Goal: Task Accomplishment & Management: Use online tool/utility

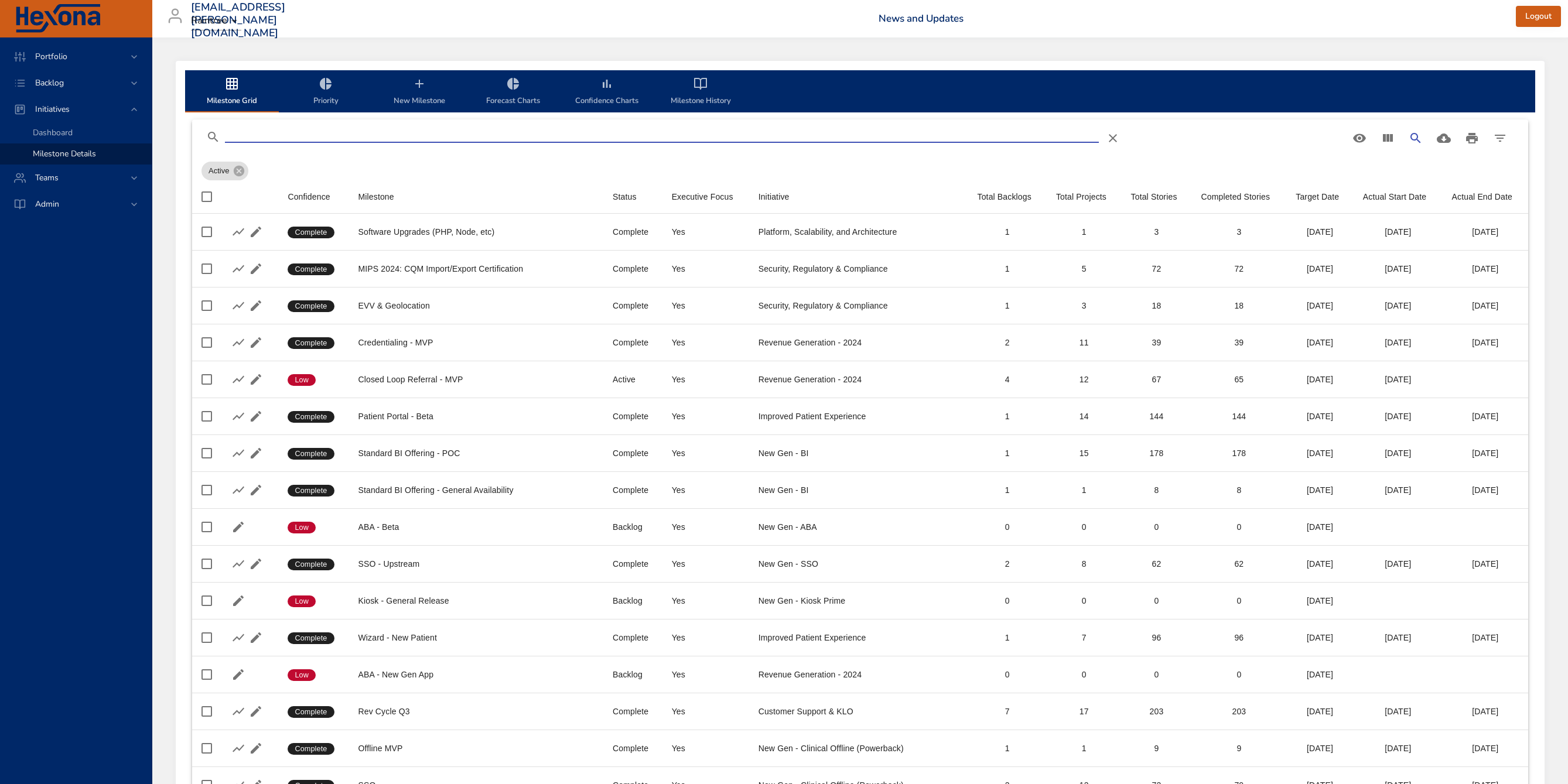
scroll to position [3215, 0]
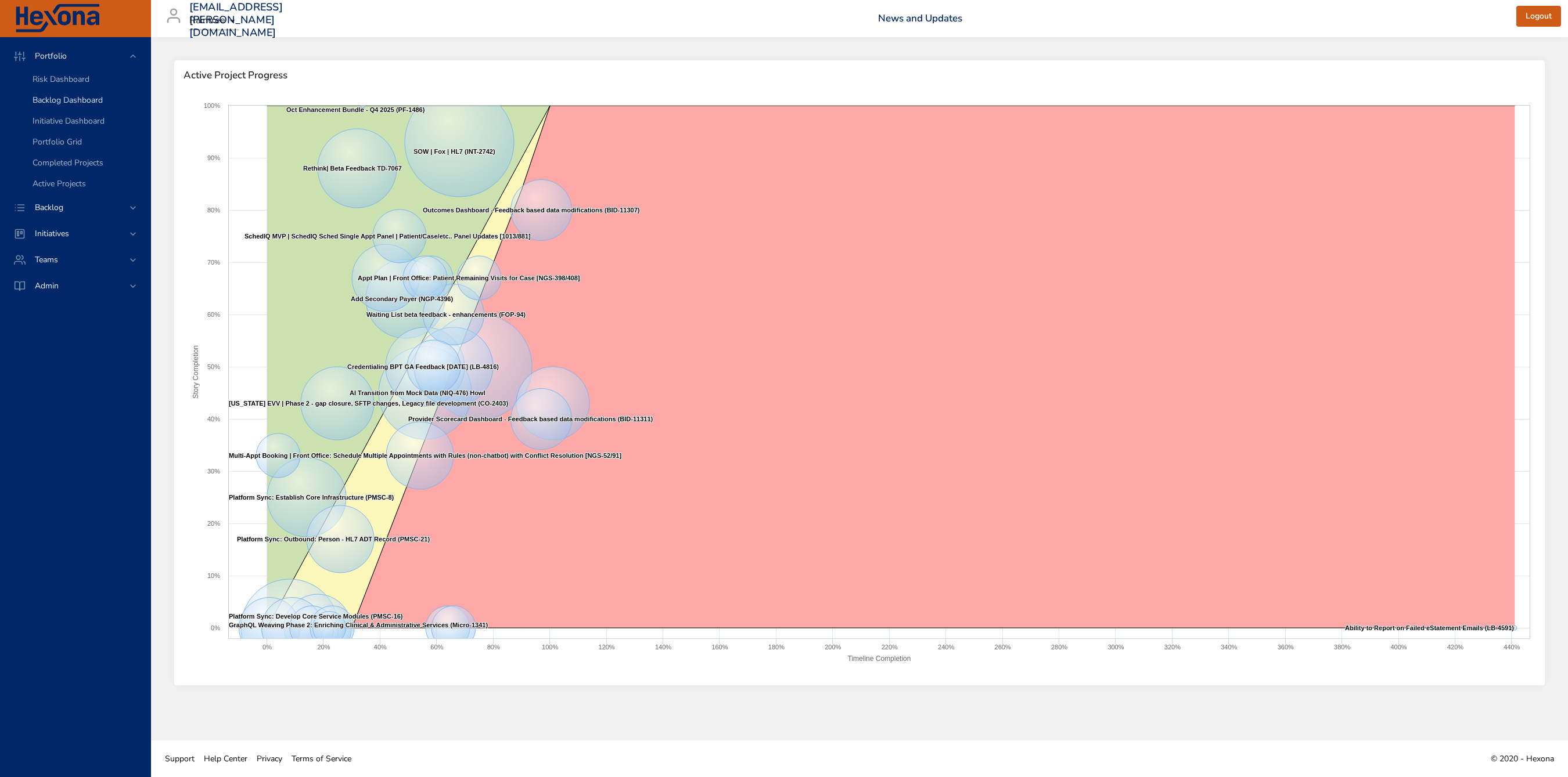
click at [72, 100] on span "Backlog Dashboard" at bounding box center [67, 100] width 70 height 11
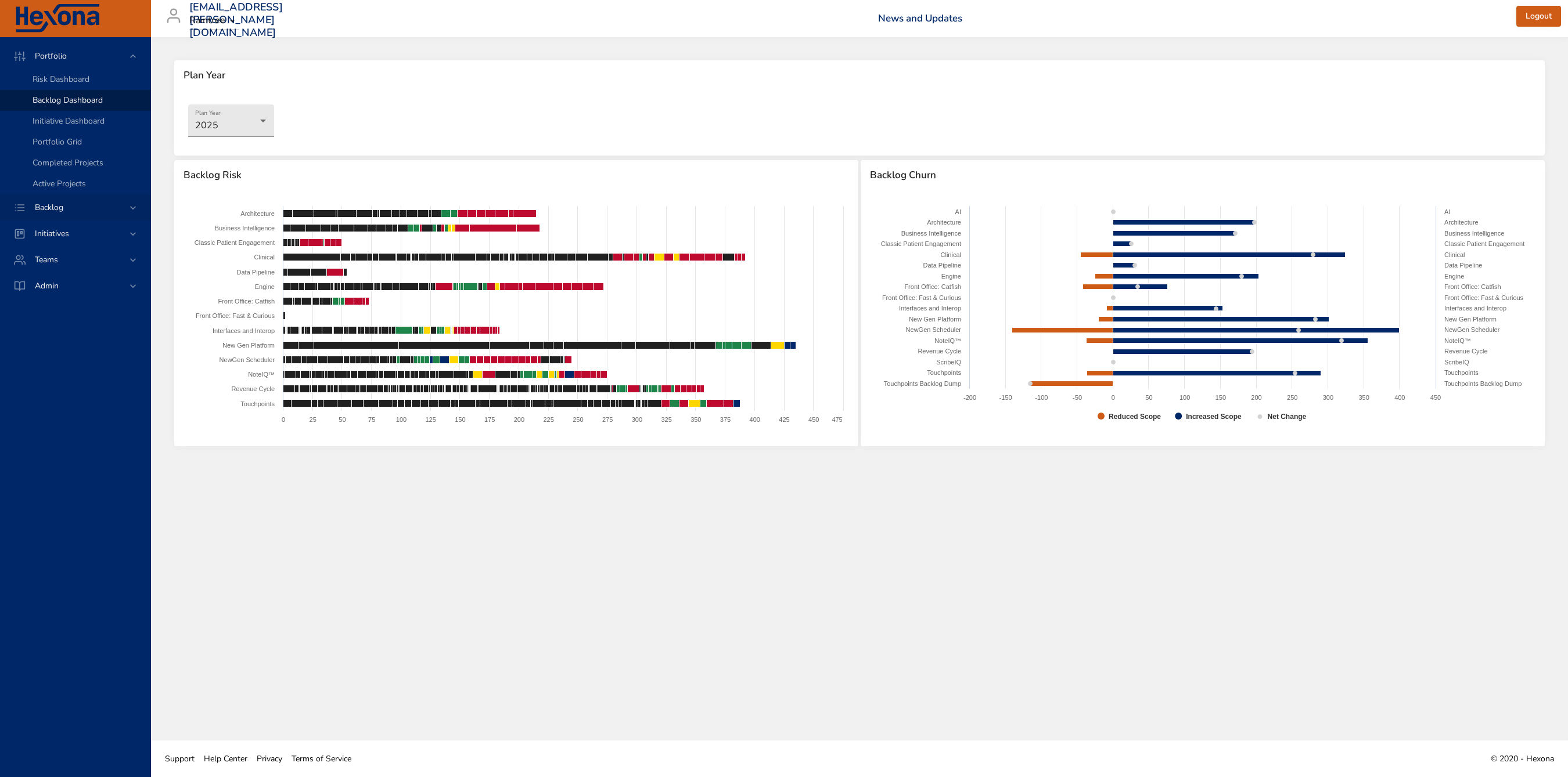
click at [69, 198] on div "Backlog" at bounding box center [75, 207] width 150 height 26
click at [71, 102] on span "Backlog Details" at bounding box center [60, 105] width 56 height 11
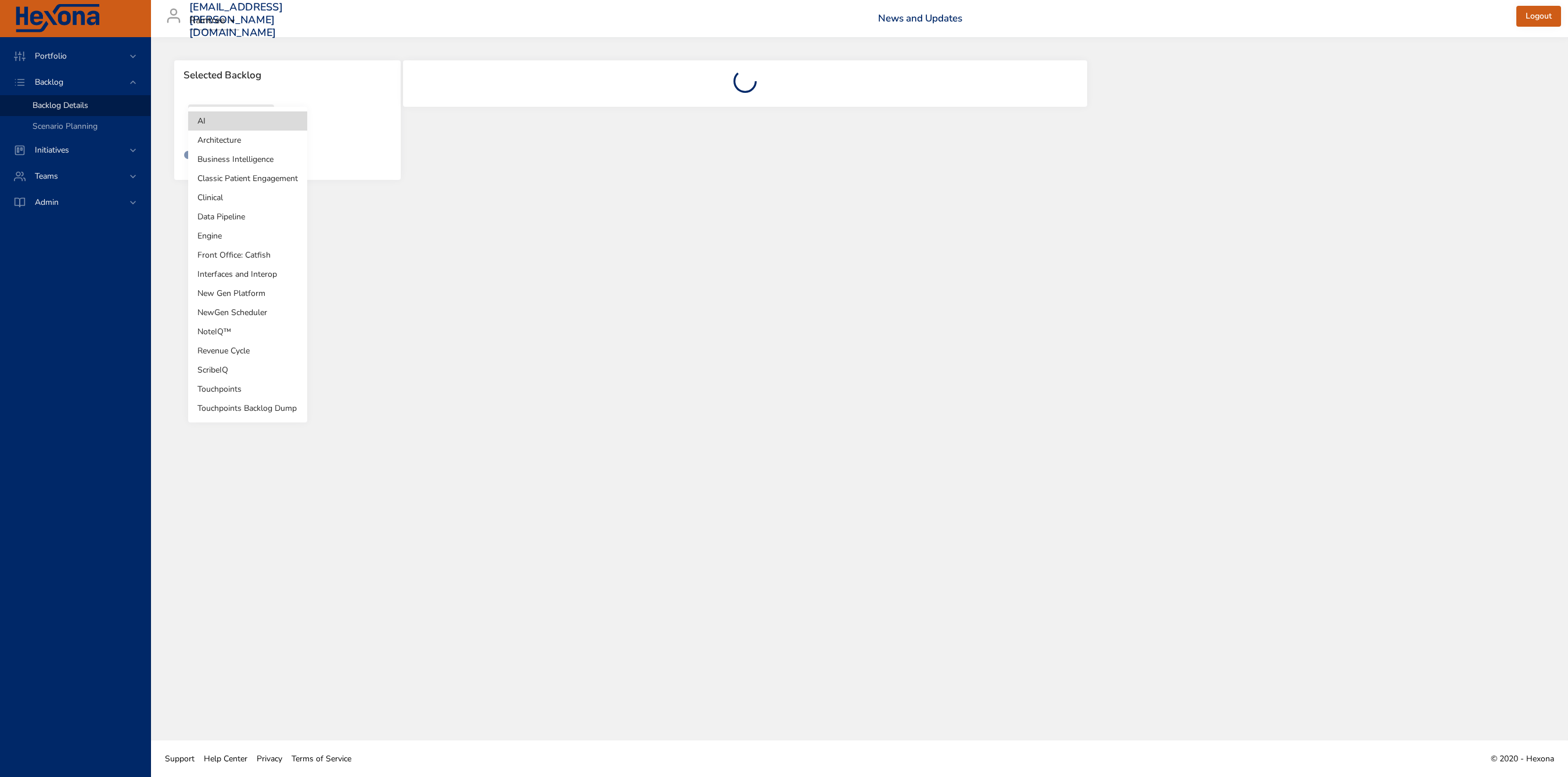
click at [227, 130] on body "Portfolio Backlog Backlog Details Scenario Planning Initiatives Teams Admin [EM…" at bounding box center [784, 388] width 1568 height 777
click at [227, 383] on li "Touchpoints" at bounding box center [247, 389] width 119 height 19
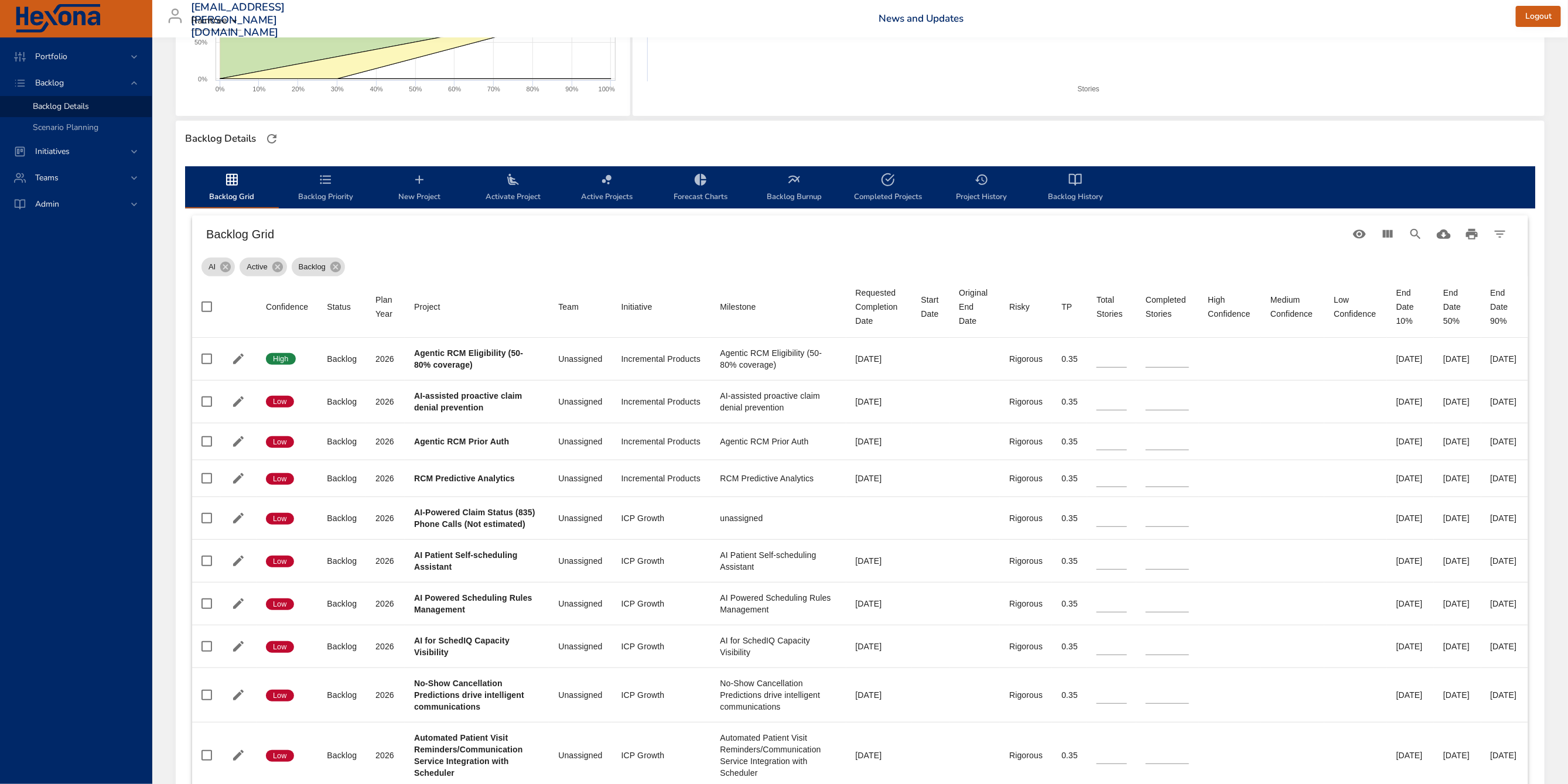
scroll to position [241, 0]
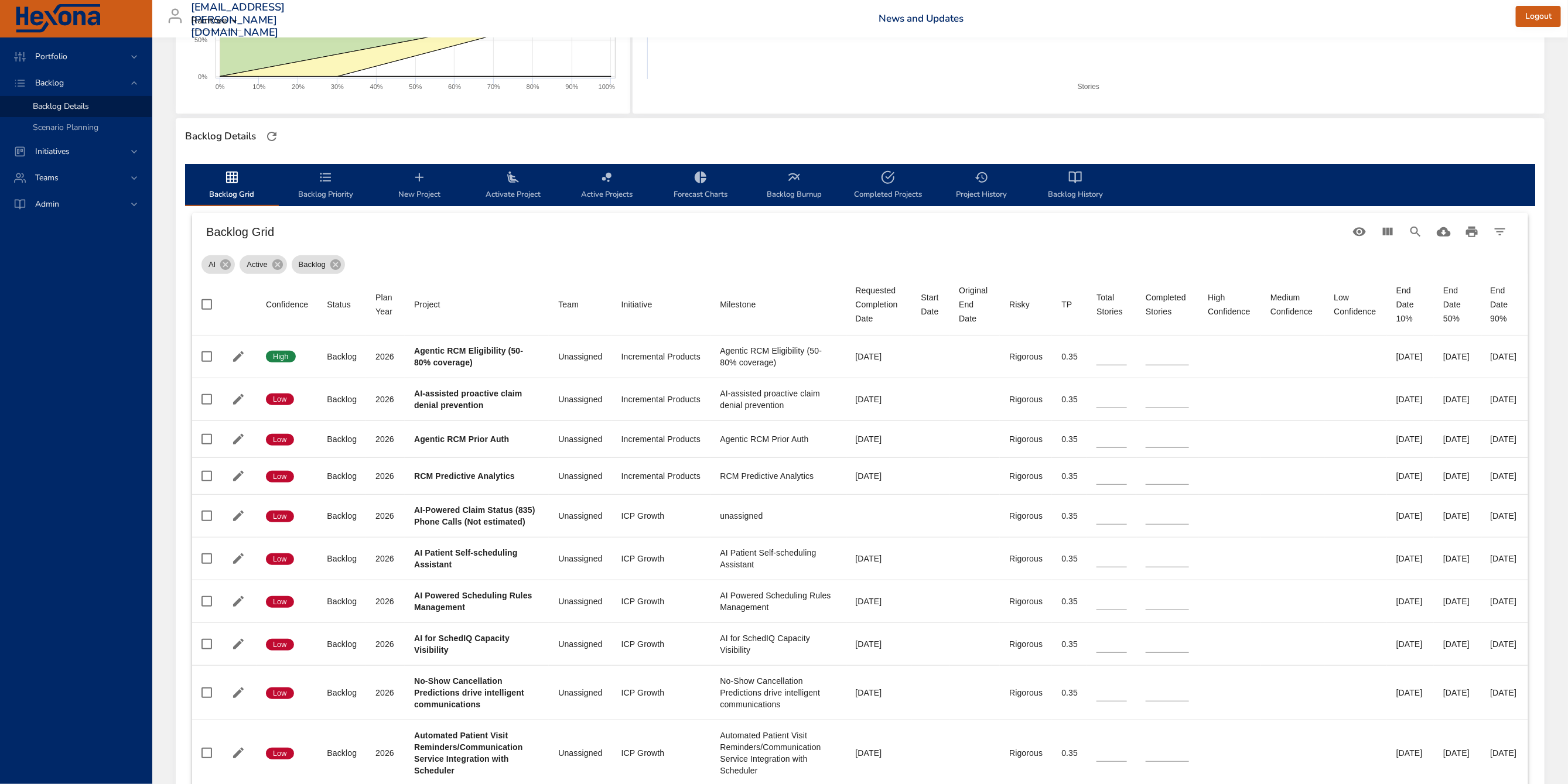
type input "*"
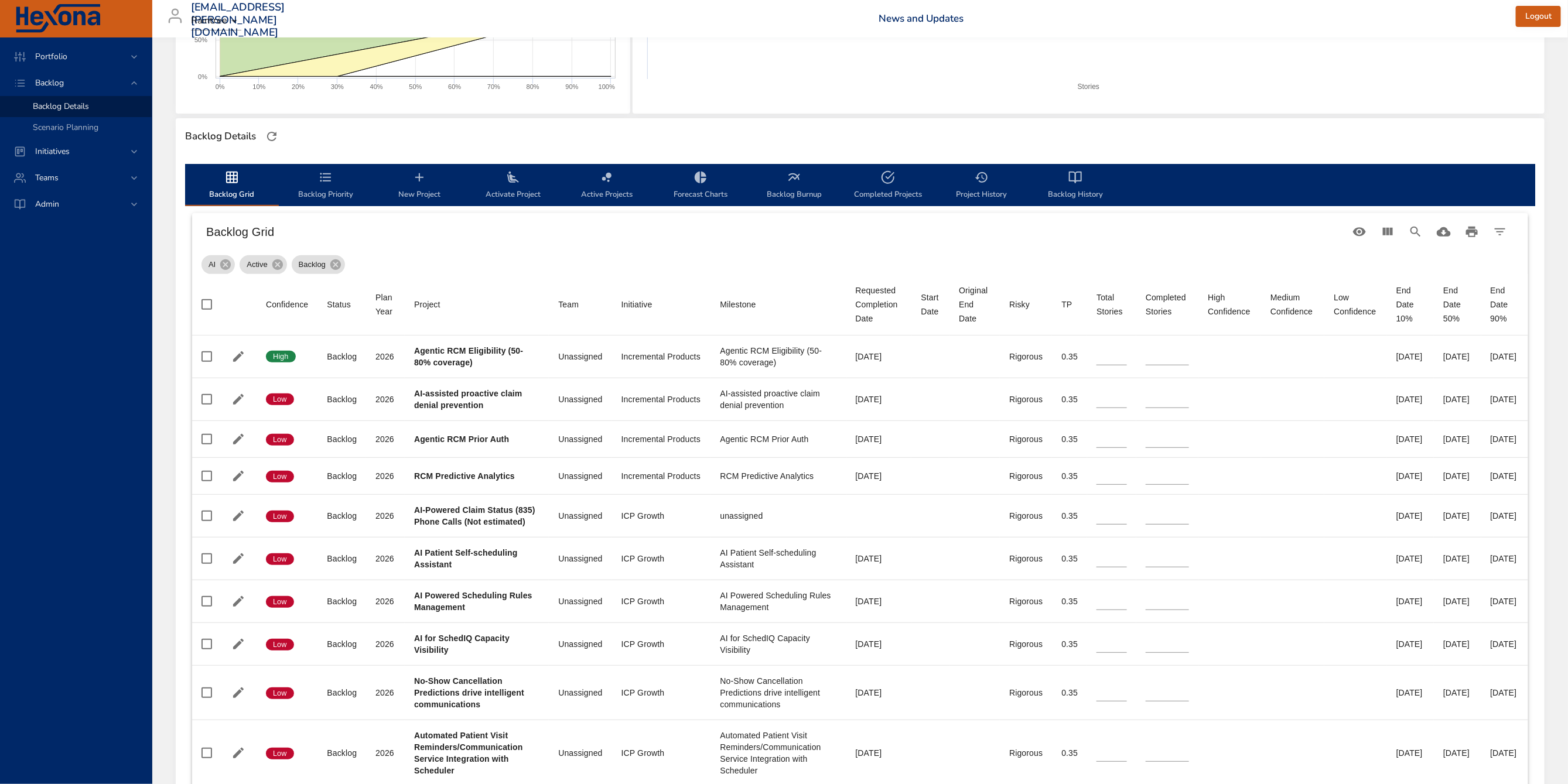
type input "**"
type input "*"
type input "**"
type input "*"
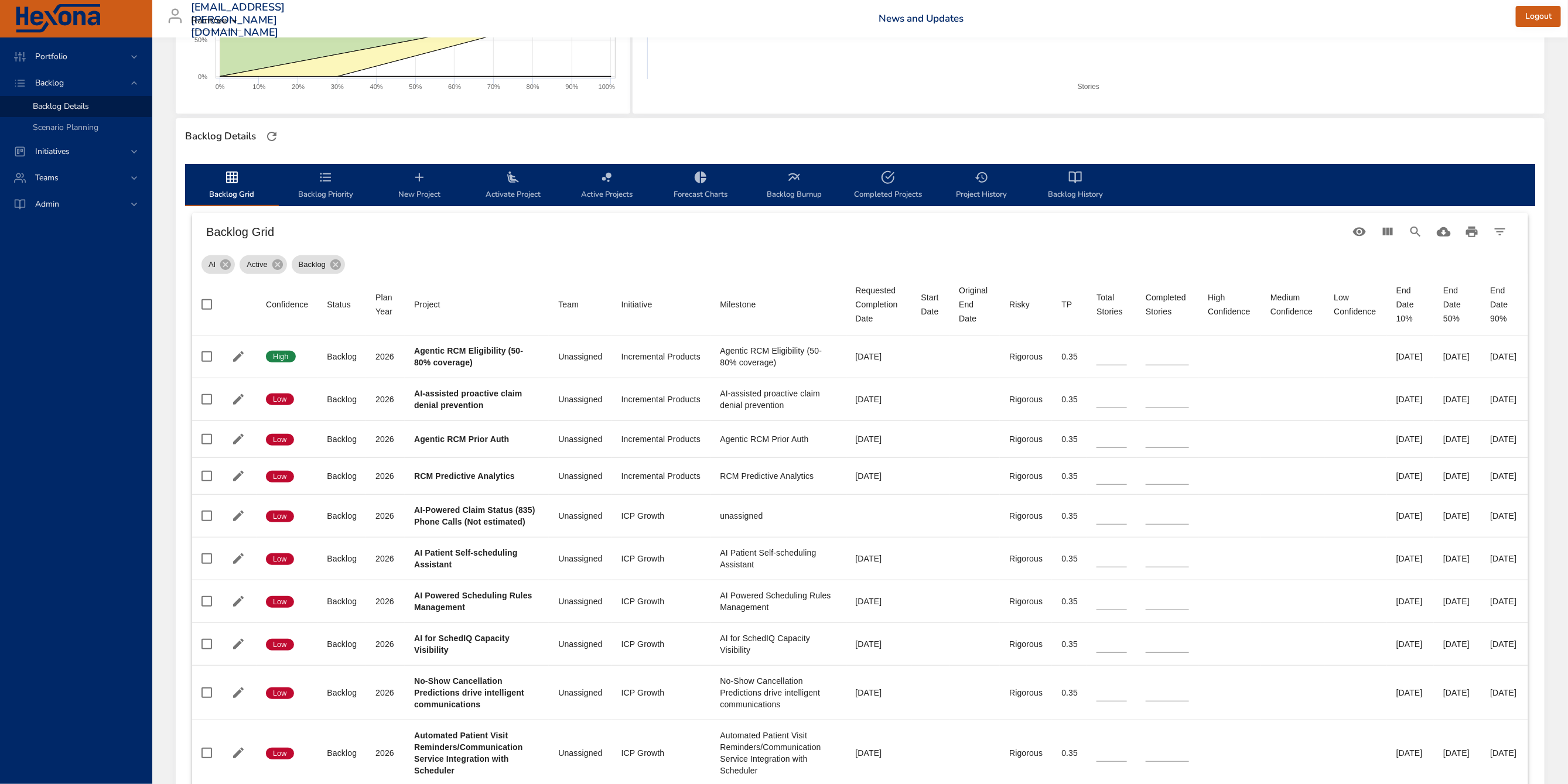
type input "*"
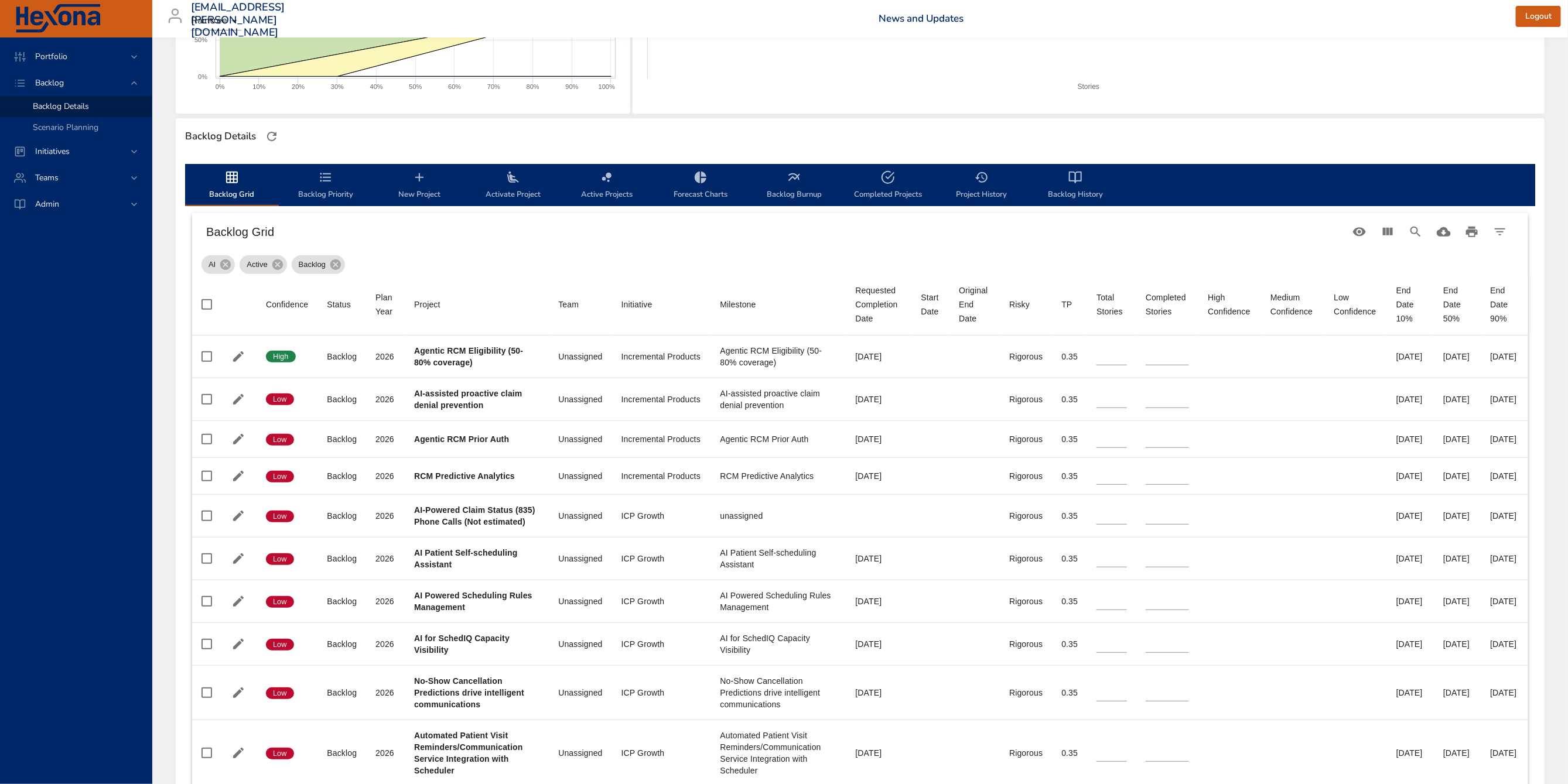
type input "*"
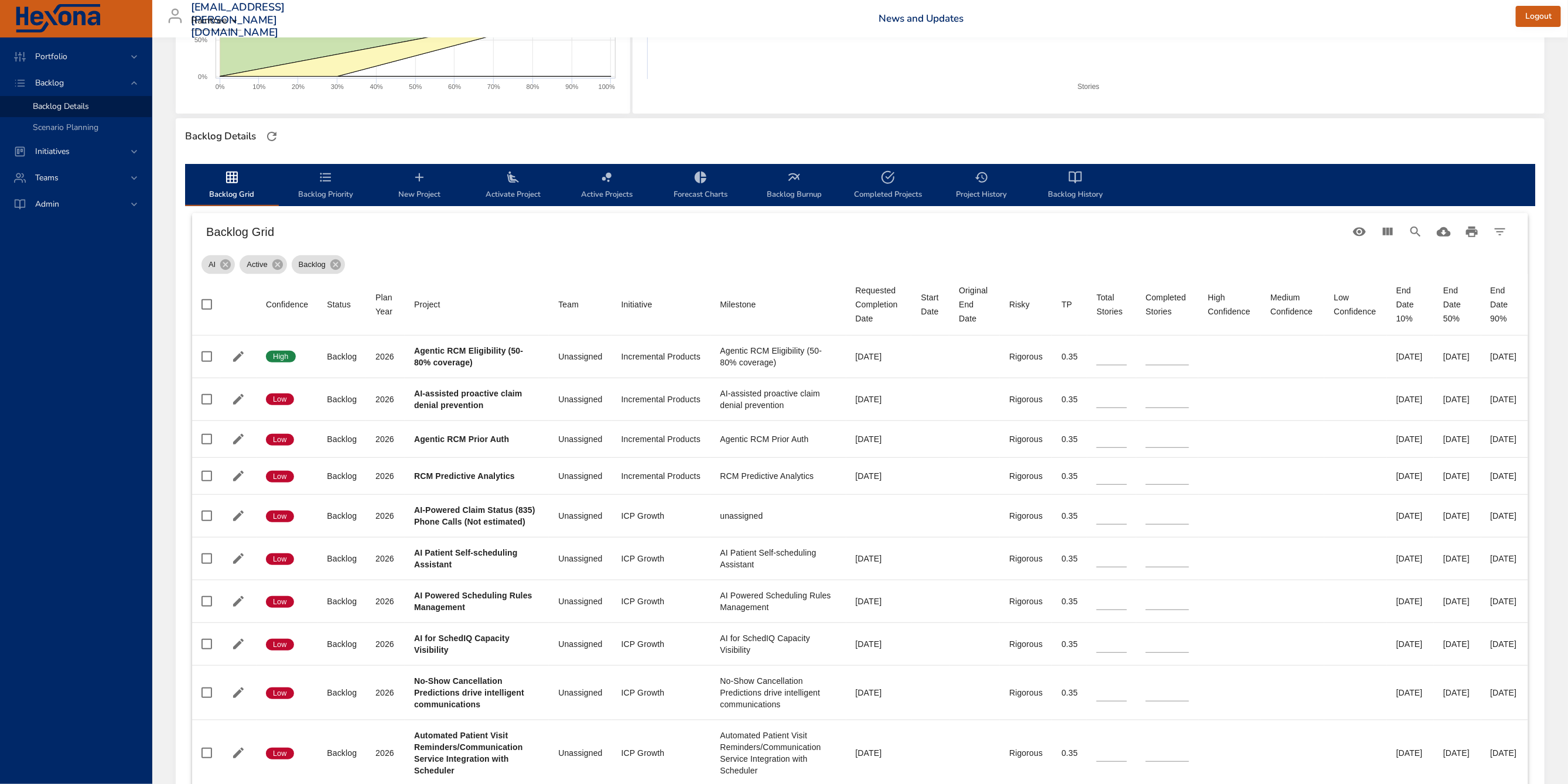
type input "*"
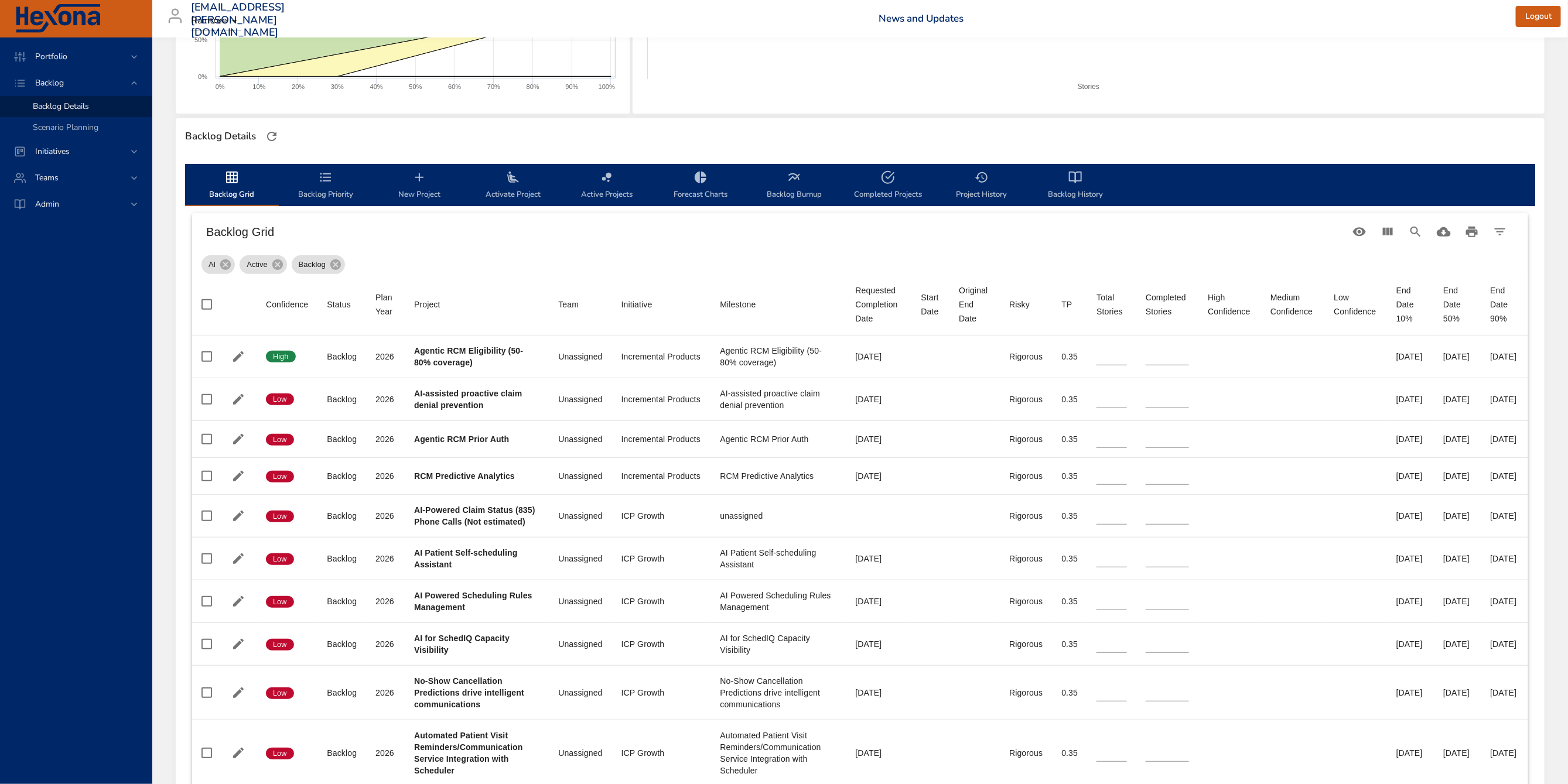
type input "**"
type input "*"
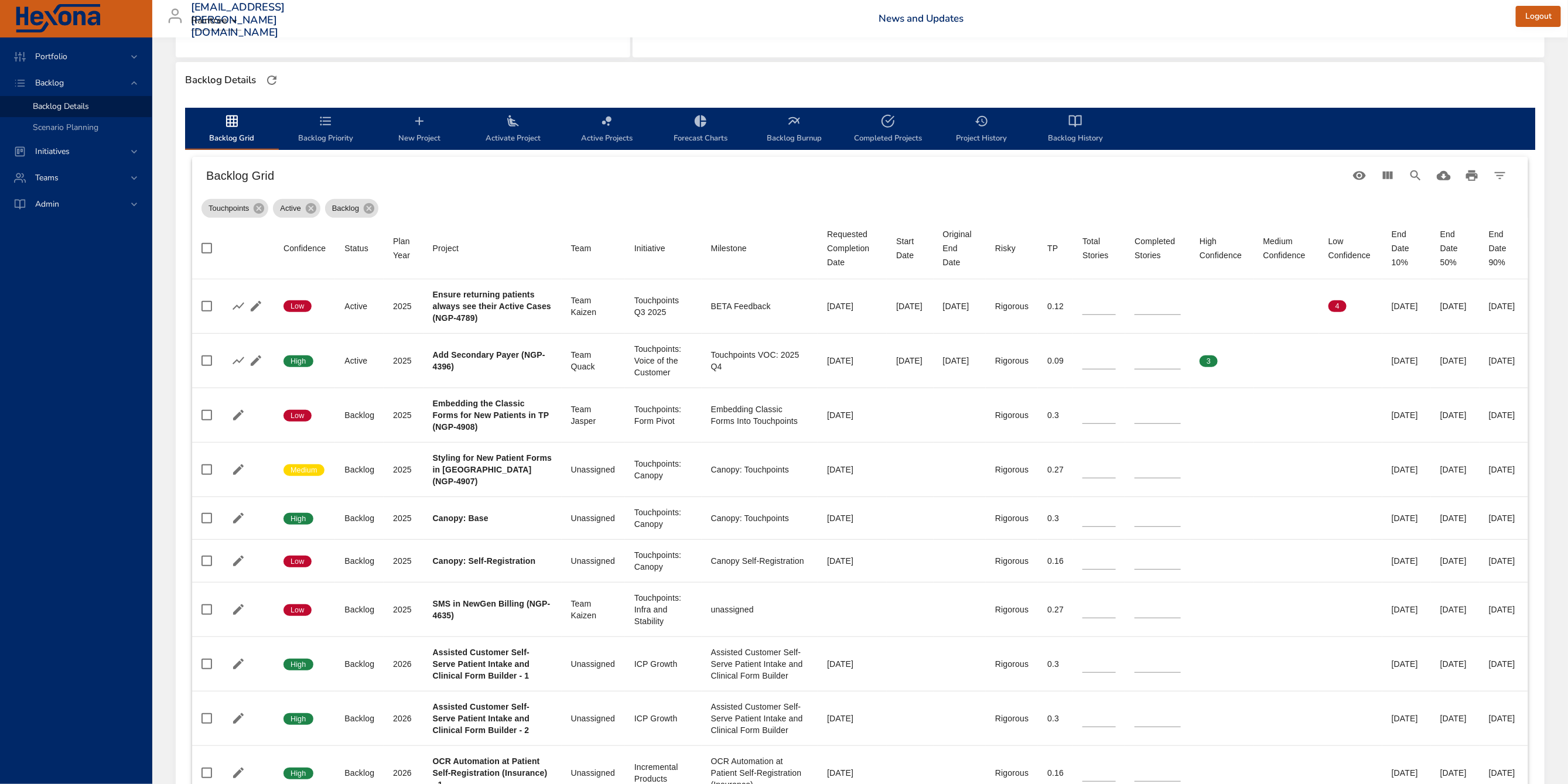
scroll to position [322, 0]
